Goal: Information Seeking & Learning: Learn about a topic

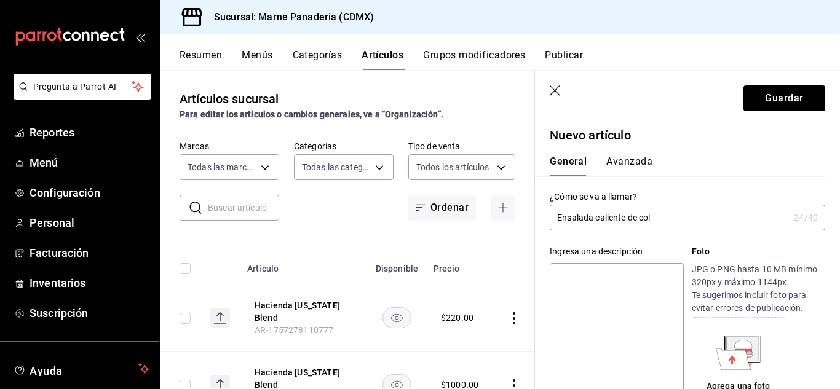
scroll to position [332, 0]
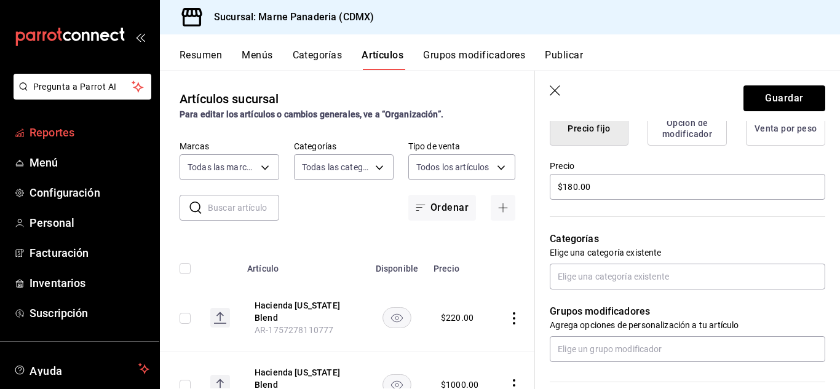
click at [68, 143] on link "Reportes" at bounding box center [79, 132] width 159 height 26
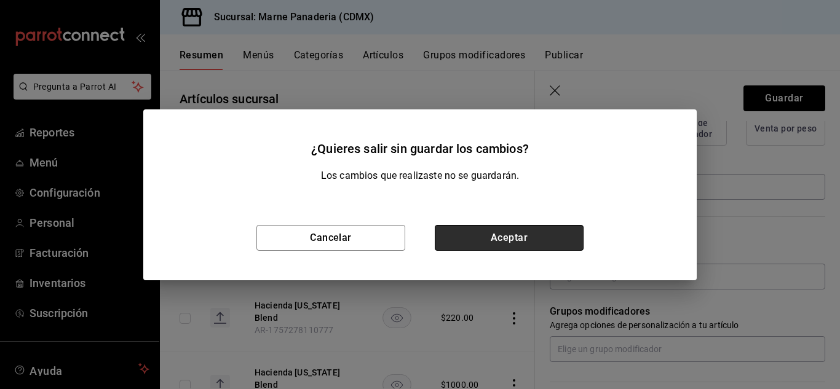
click at [537, 245] on button "Aceptar" at bounding box center [509, 238] width 149 height 26
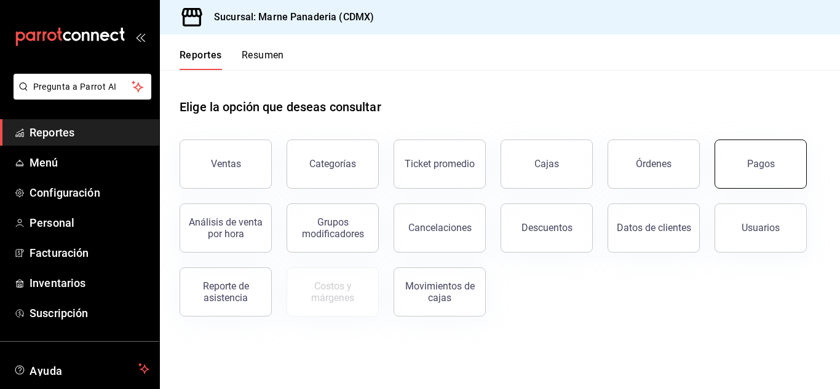
click at [765, 167] on div "Pagos" at bounding box center [761, 164] width 28 height 12
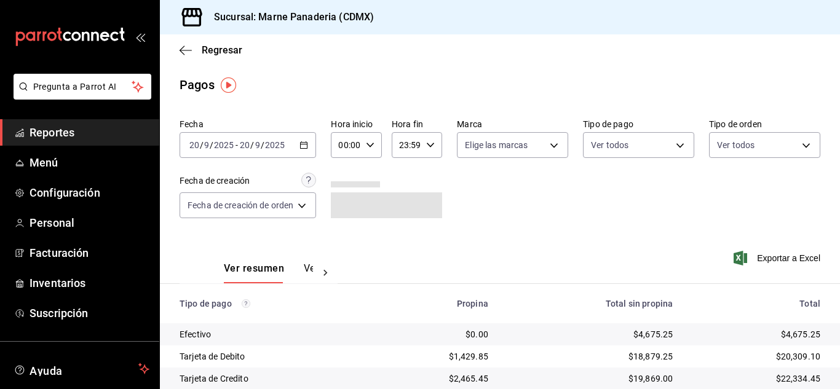
click at [33, 127] on span "Reportes" at bounding box center [90, 132] width 120 height 17
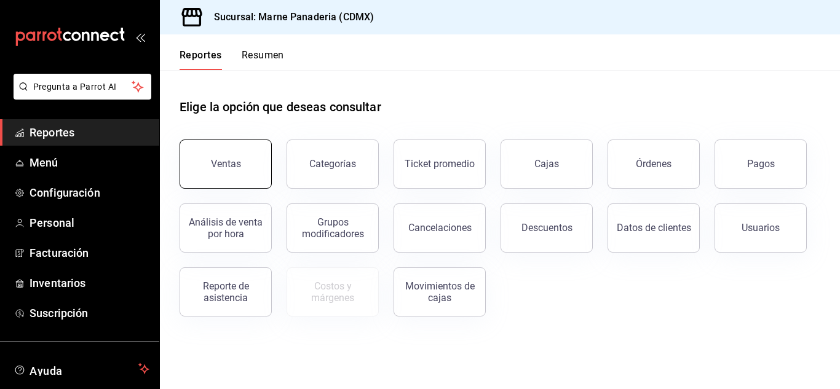
click at [236, 154] on button "Ventas" at bounding box center [226, 164] width 92 height 49
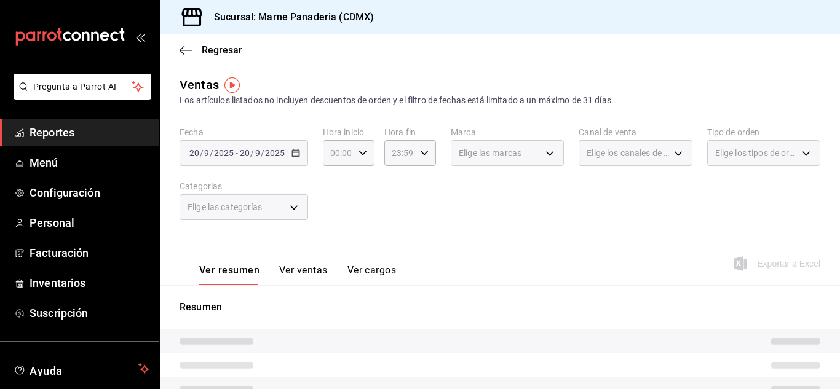
click at [301, 154] on div "[DATE] [DATE] - [DATE] [DATE]" at bounding box center [244, 153] width 129 height 26
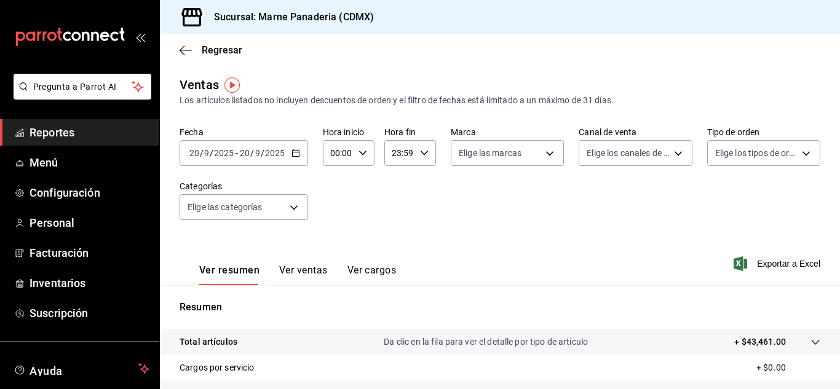
click at [299, 154] on icon "button" at bounding box center [296, 153] width 9 height 9
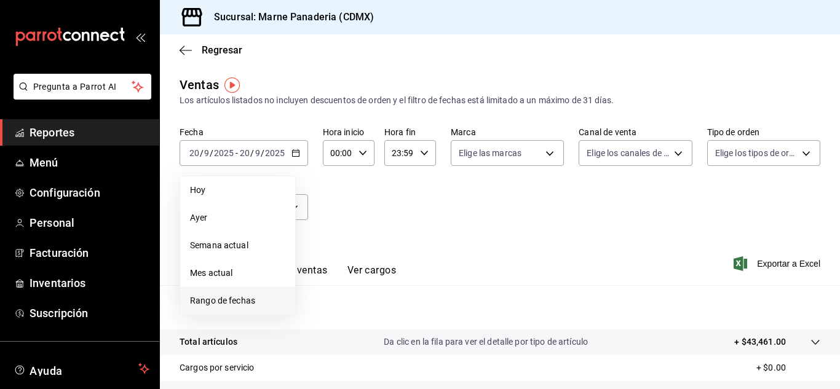
click at [258, 296] on span "Rango de fechas" at bounding box center [237, 301] width 95 height 13
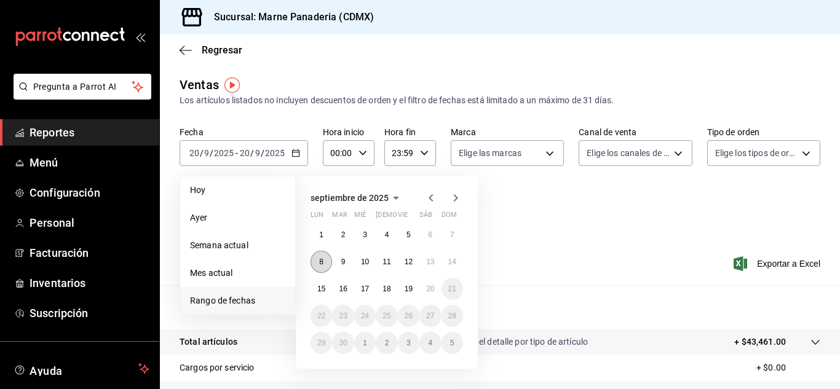
click at [321, 265] on abbr "8" at bounding box center [321, 262] width 4 height 9
click at [458, 260] on button "14" at bounding box center [453, 262] width 22 height 22
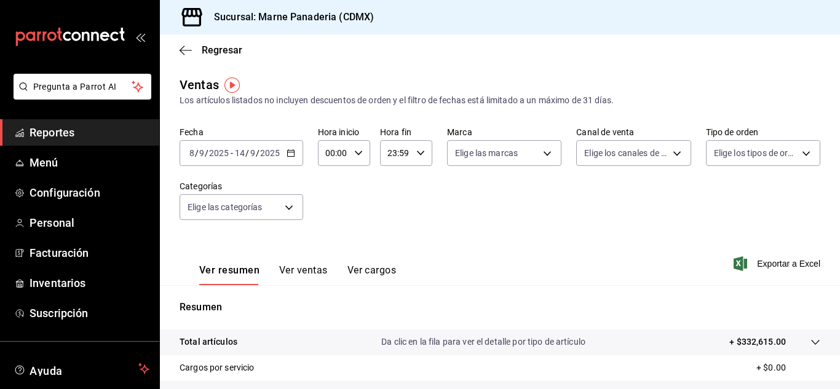
click at [308, 272] on button "Ver ventas" at bounding box center [303, 275] width 49 height 21
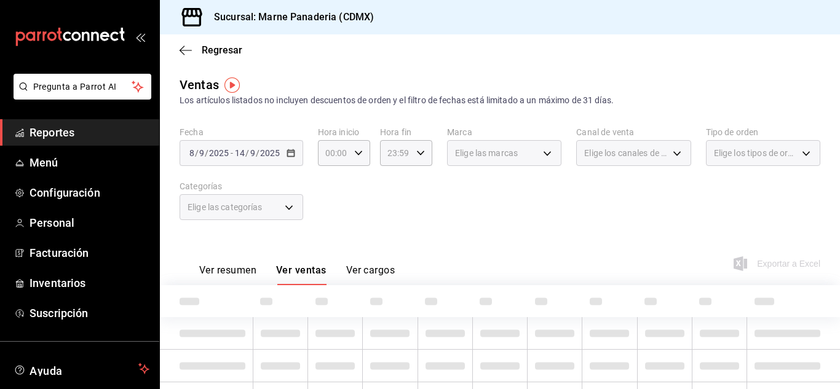
scroll to position [65, 0]
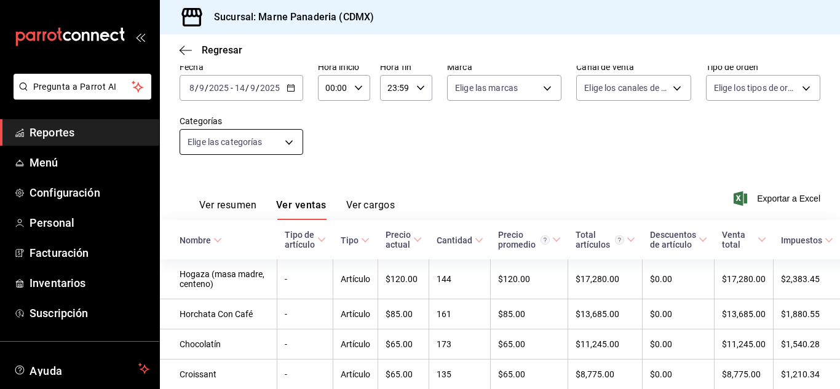
click at [288, 137] on body "Pregunta a Parrot AI Reportes Menú Configuración Personal Facturación Inventari…" at bounding box center [420, 194] width 840 height 389
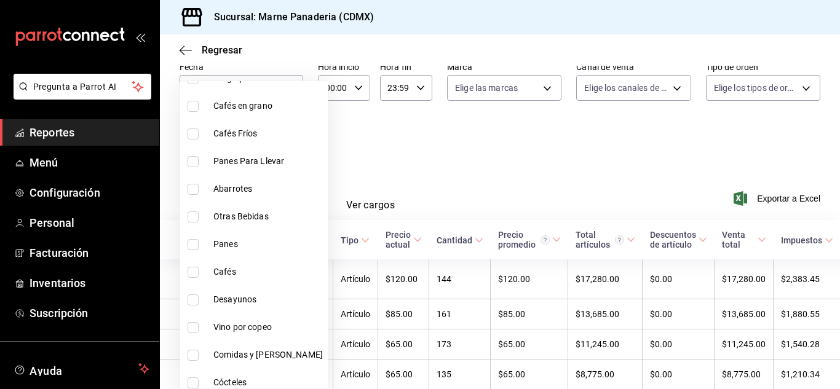
scroll to position [178, 0]
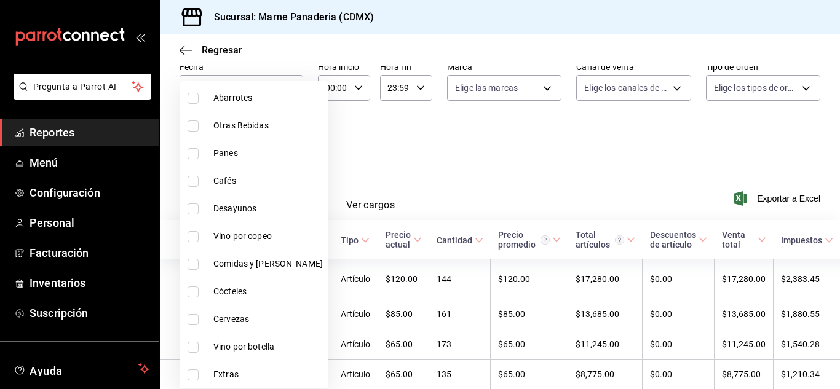
click at [248, 266] on span "Comidas y [PERSON_NAME]" at bounding box center [267, 264] width 109 height 13
type input "d3ef6fe0-a204-4bf0-b76c-5030506ab7ed"
checkbox input "true"
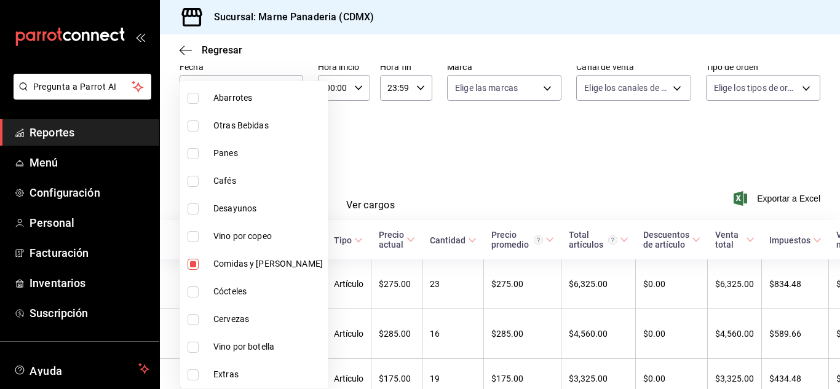
click at [480, 146] on div at bounding box center [420, 194] width 840 height 389
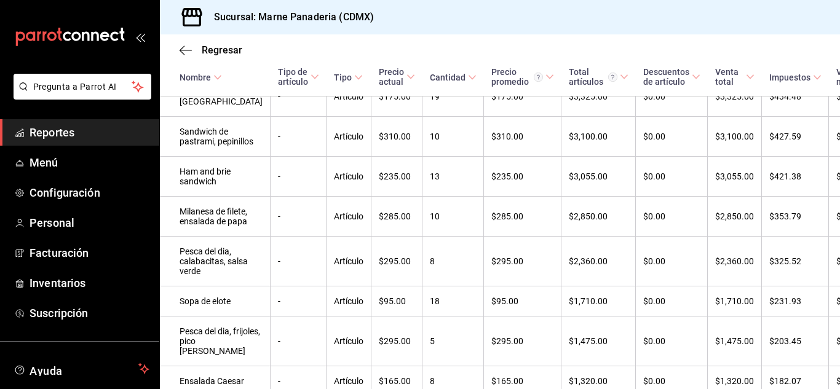
scroll to position [373, 0]
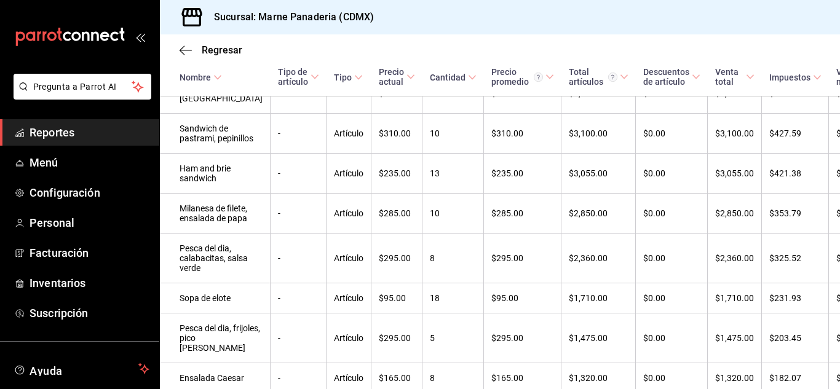
click at [434, 194] on td "13" at bounding box center [454, 174] width 62 height 40
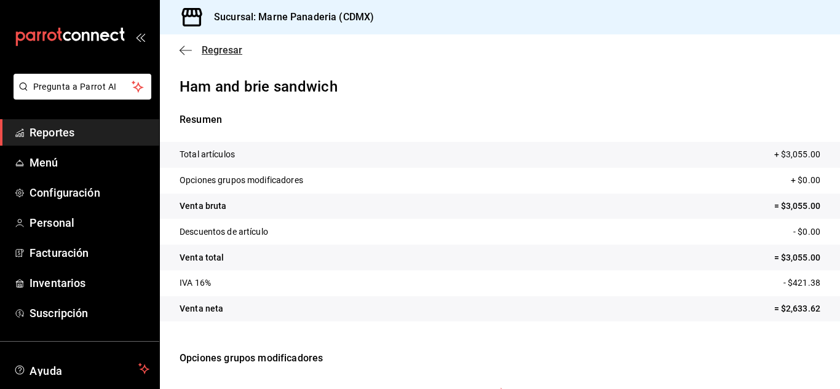
click at [183, 54] on icon "button" at bounding box center [186, 50] width 12 height 11
click at [205, 50] on span "Regresar" at bounding box center [222, 50] width 41 height 12
click at [214, 49] on span "Regresar" at bounding box center [222, 50] width 41 height 12
click at [188, 48] on icon "button" at bounding box center [186, 50] width 12 height 11
click at [52, 133] on span "Reportes" at bounding box center [90, 132] width 120 height 17
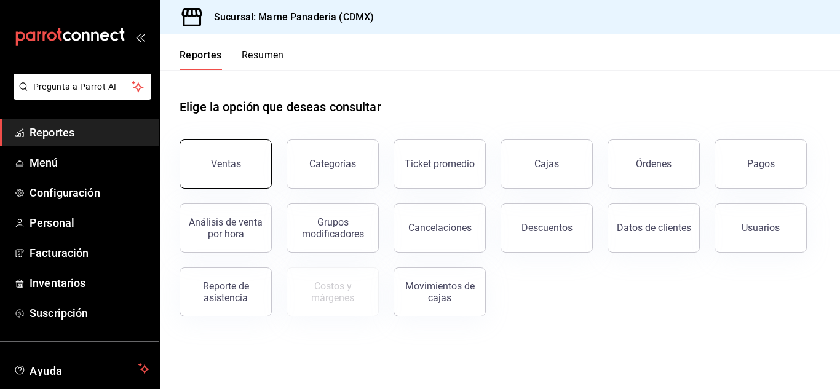
click at [219, 165] on div "Ventas" at bounding box center [226, 164] width 30 height 12
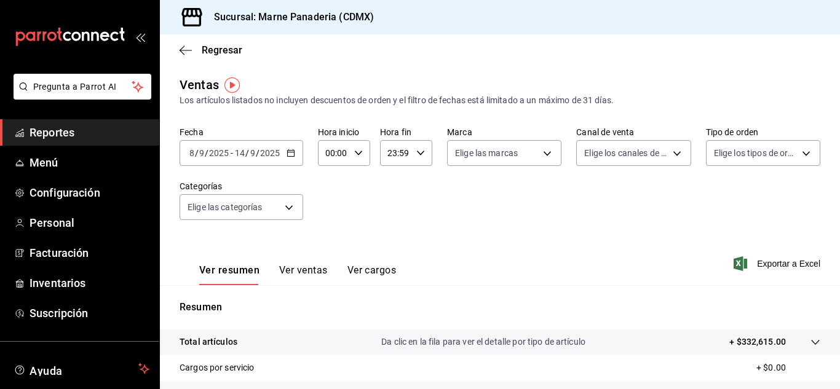
click at [289, 151] on icon "button" at bounding box center [291, 153] width 9 height 9
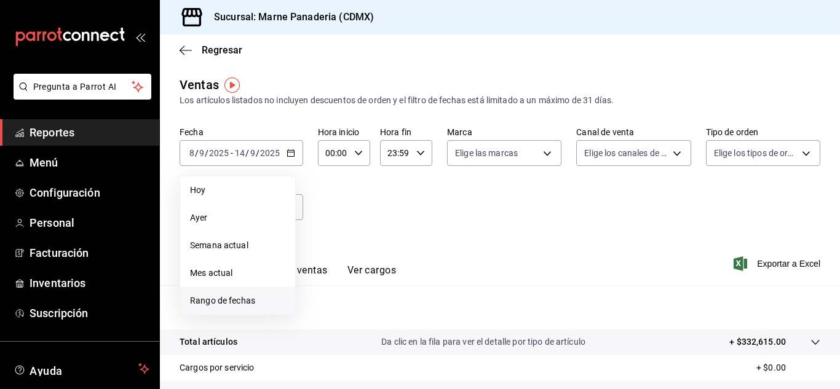
click at [252, 305] on span "Rango de fechas" at bounding box center [237, 301] width 95 height 13
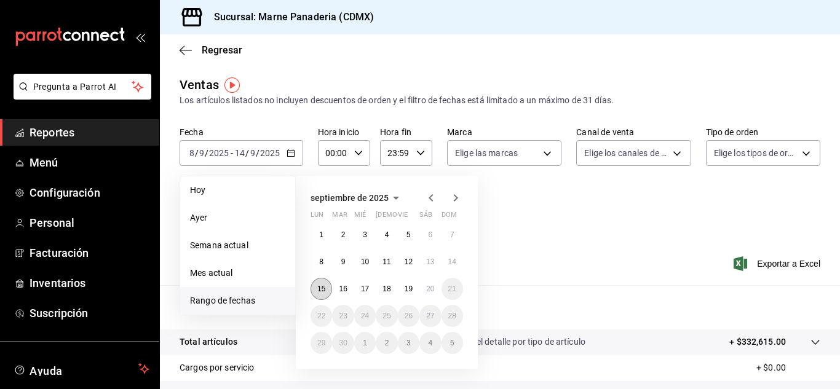
click at [320, 280] on button "15" at bounding box center [322, 289] width 22 height 22
click at [434, 286] on abbr "20" at bounding box center [430, 289] width 8 height 9
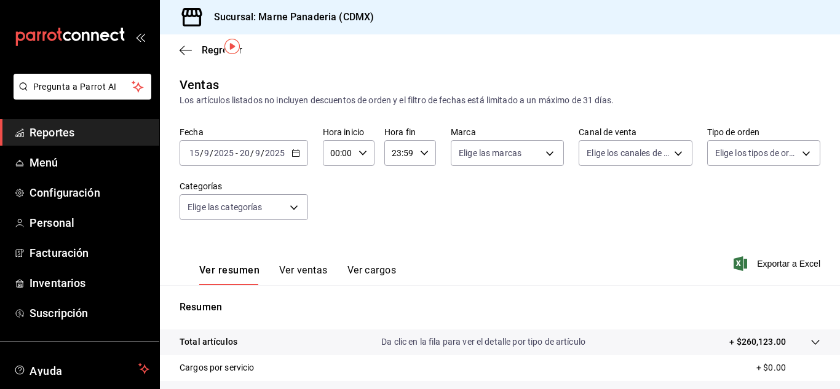
scroll to position [48, 0]
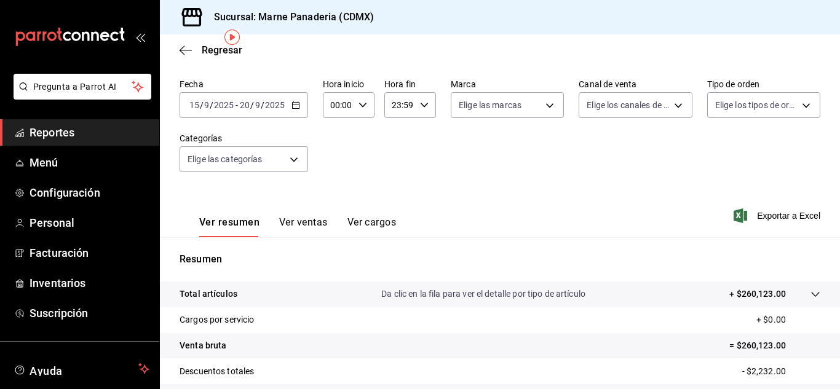
click at [311, 225] on button "Ver ventas" at bounding box center [303, 227] width 49 height 21
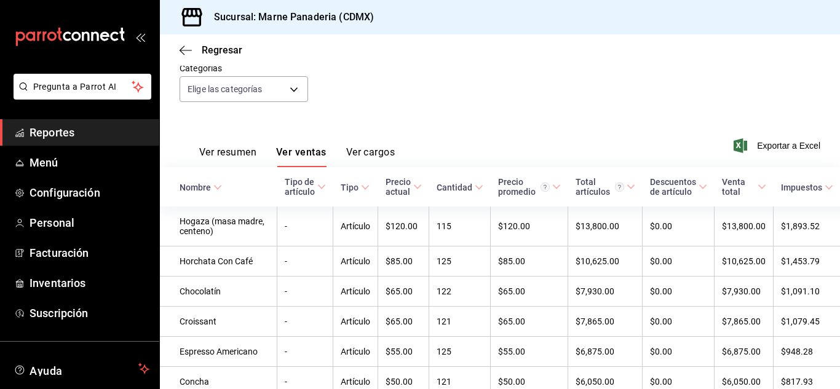
scroll to position [119, 0]
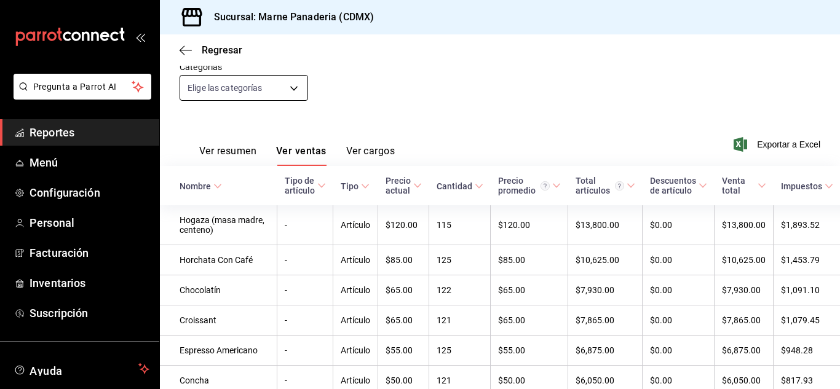
click at [289, 89] on body "Pregunta a Parrot AI Reportes Menú Configuración Personal Facturación Inventari…" at bounding box center [420, 194] width 840 height 389
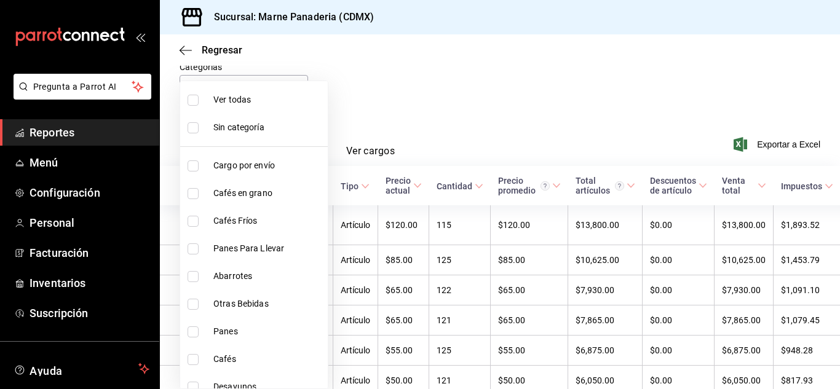
scroll to position [178, 0]
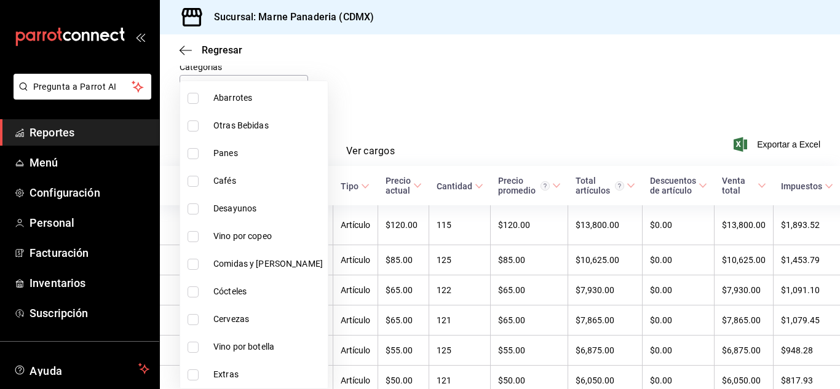
click at [226, 265] on span "Comidas y [PERSON_NAME]" at bounding box center [267, 264] width 109 height 13
type input "d3ef6fe0-a204-4bf0-b76c-5030506ab7ed"
checkbox input "true"
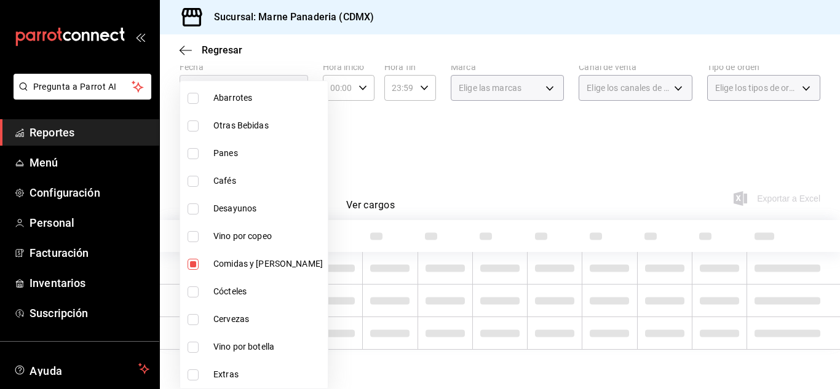
click at [424, 153] on div at bounding box center [420, 194] width 840 height 389
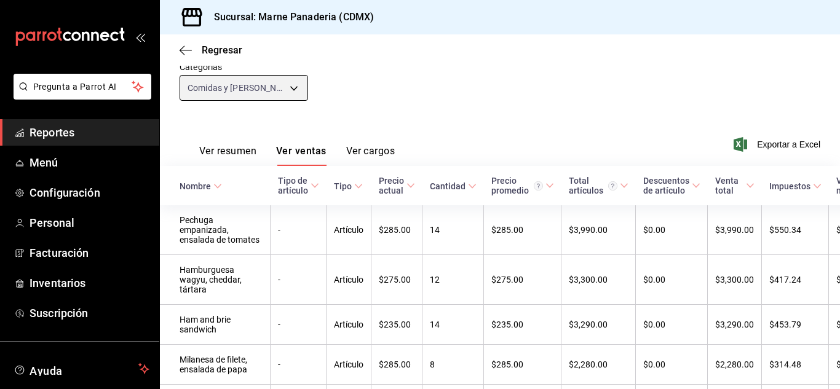
scroll to position [162, 0]
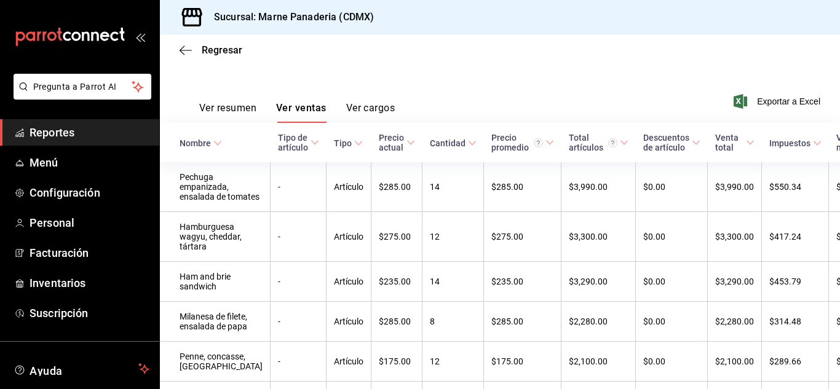
click at [430, 140] on div "Cantidad" at bounding box center [448, 143] width 36 height 10
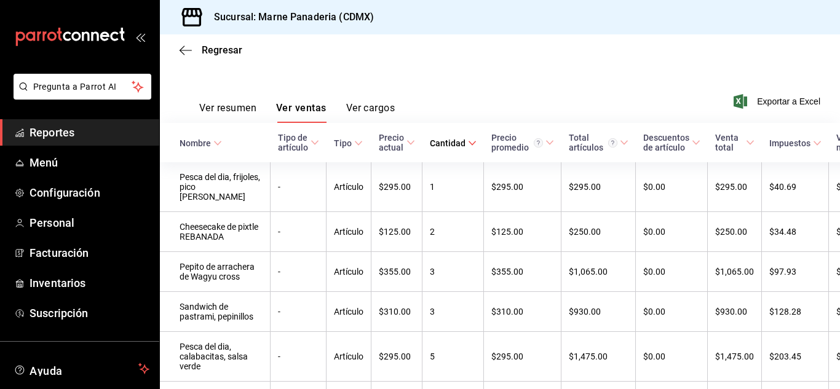
click at [431, 135] on th "Cantidad" at bounding box center [454, 142] width 62 height 39
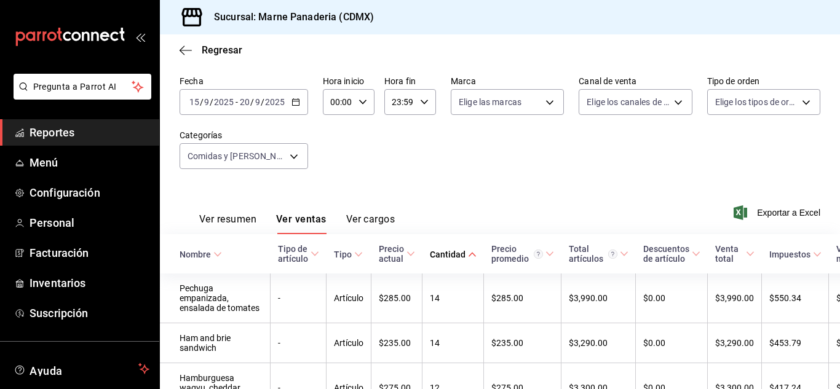
scroll to position [78, 0]
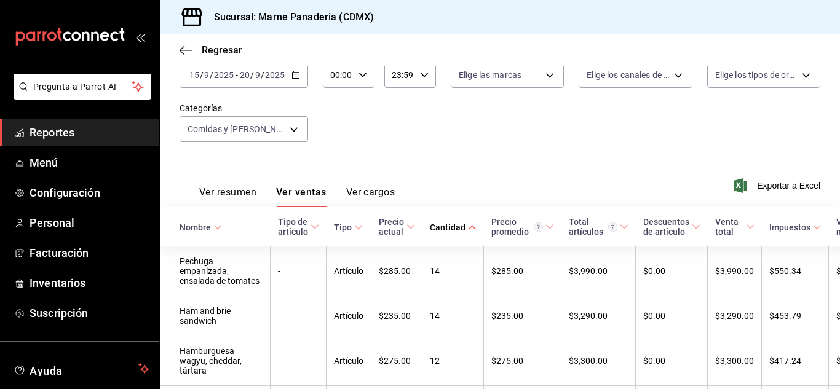
click at [499, 192] on div "Ver resumen Ver ventas Ver cargos Exportar a Excel" at bounding box center [500, 182] width 680 height 50
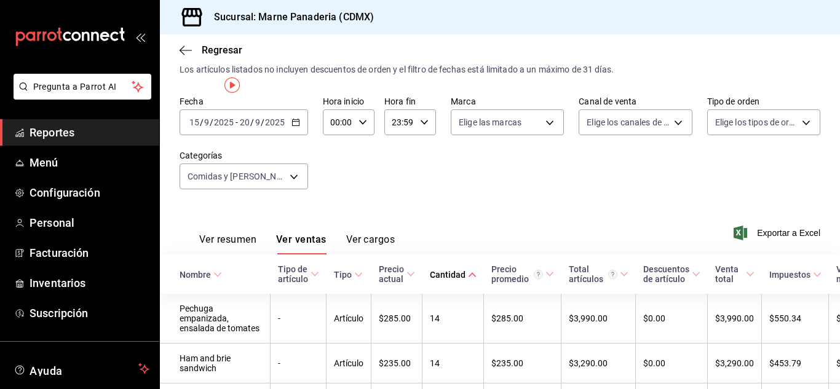
scroll to position [0, 0]
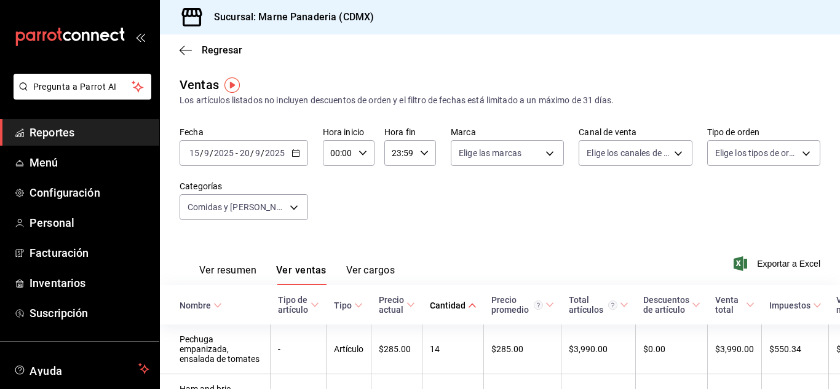
click at [293, 150] on \(Stroke\) "button" at bounding box center [293, 149] width 1 height 1
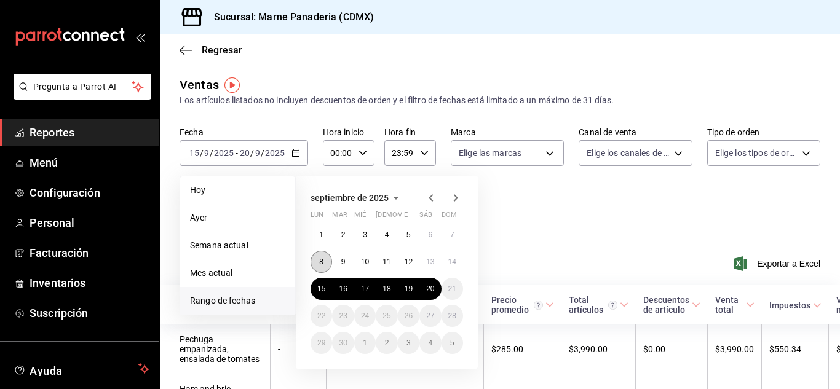
click at [323, 266] on button "8" at bounding box center [322, 262] width 22 height 22
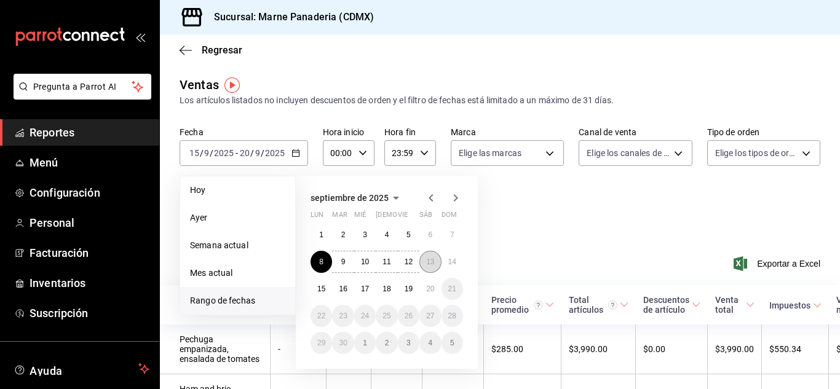
click at [433, 260] on abbr "13" at bounding box center [430, 262] width 8 height 9
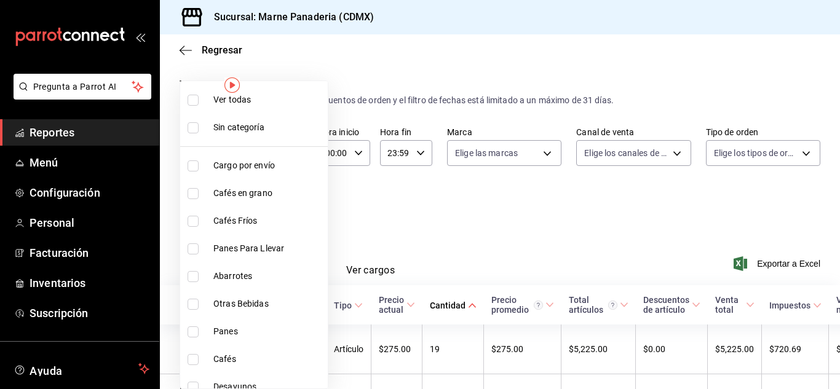
click at [287, 219] on body "Pregunta a Parrot AI Reportes Menú Configuración Personal Facturación Inventari…" at bounding box center [420, 194] width 840 height 389
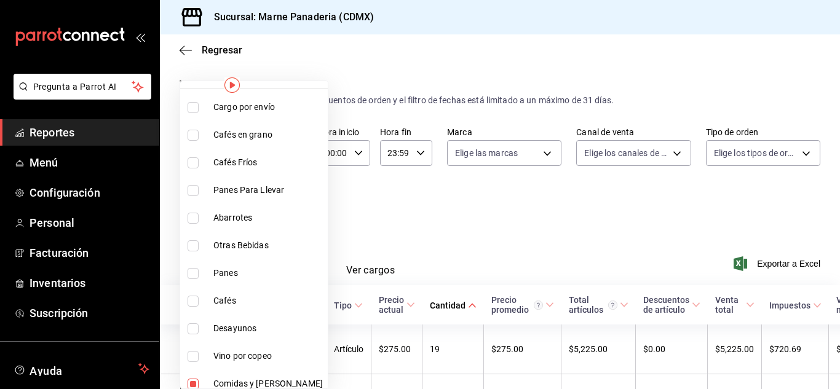
scroll to position [60, 0]
click at [236, 381] on span "Comidas y [PERSON_NAME]" at bounding box center [267, 382] width 109 height 13
checkbox input "false"
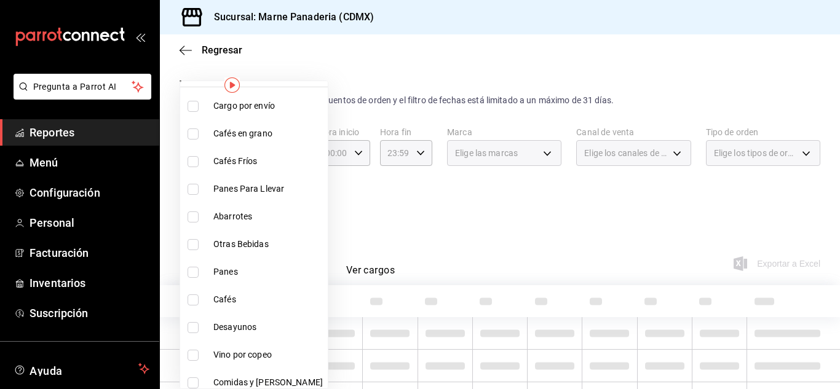
click at [234, 338] on li "Desayunos" at bounding box center [254, 328] width 148 height 28
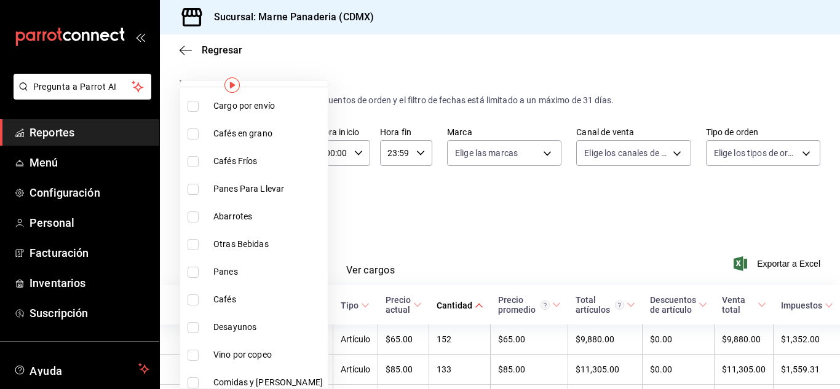
click at [194, 324] on input "checkbox" at bounding box center [193, 327] width 11 height 11
checkbox input "true"
type input "ce8d030a-cc3d-4443-b2cb-82675d69821b"
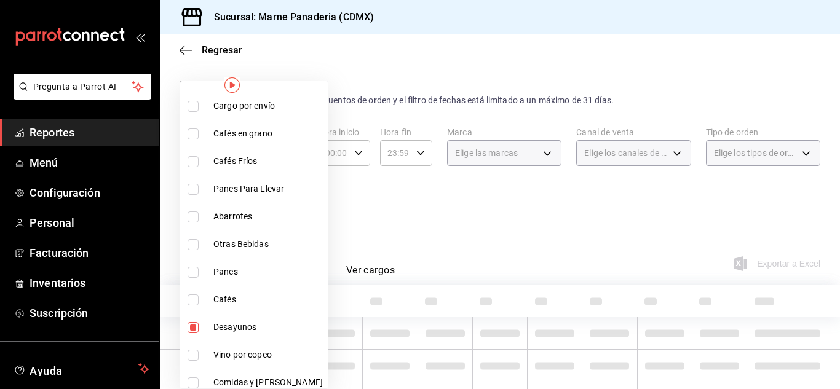
click at [442, 236] on div at bounding box center [420, 194] width 840 height 389
